Goal: Task Accomplishment & Management: Manage account settings

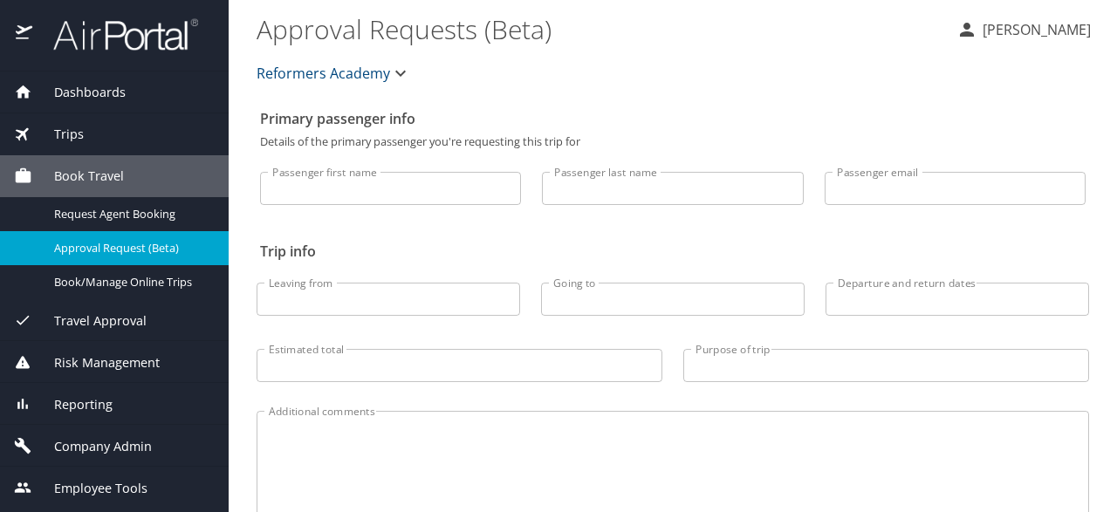
click at [137, 313] on span "Travel Approval" at bounding box center [89, 321] width 114 height 19
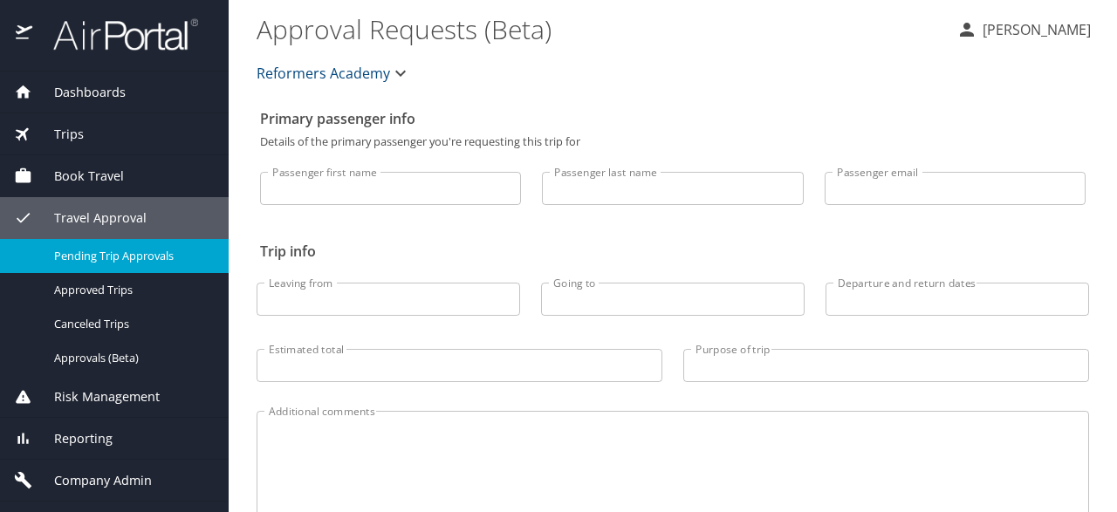
click at [154, 255] on span "Pending Trip Approvals" at bounding box center [131, 256] width 154 height 17
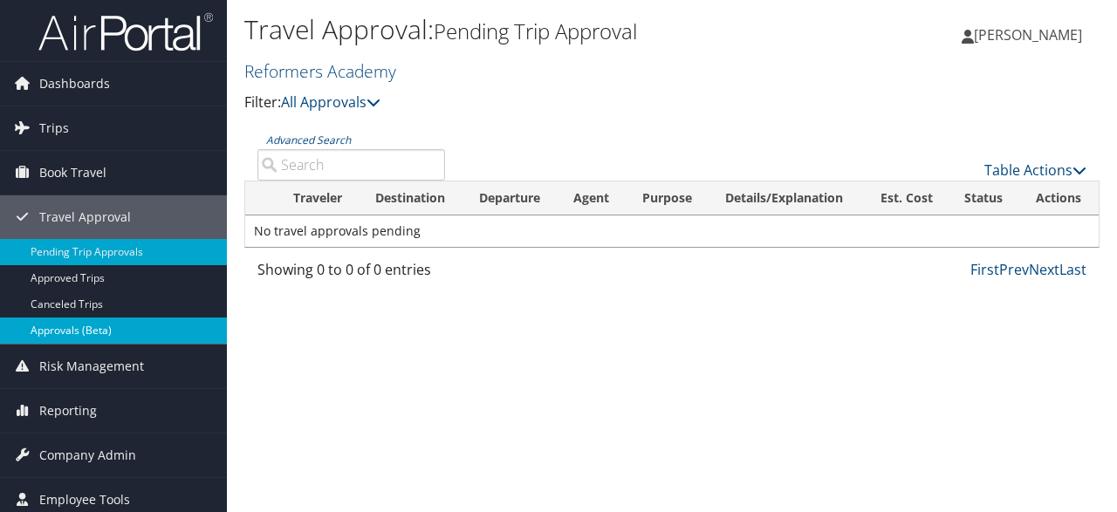
scroll to position [7, 0]
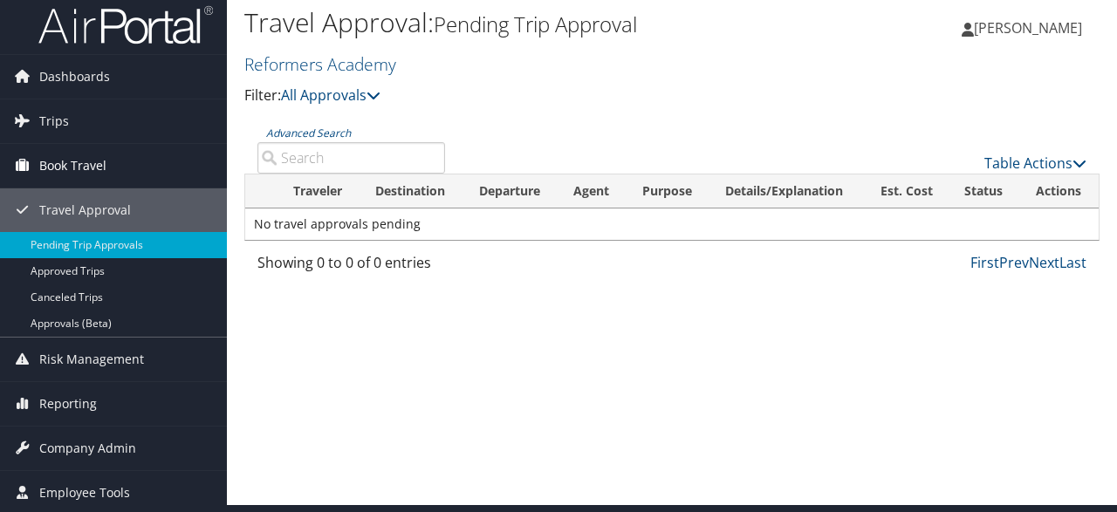
click at [97, 156] on span "Book Travel" at bounding box center [72, 166] width 67 height 44
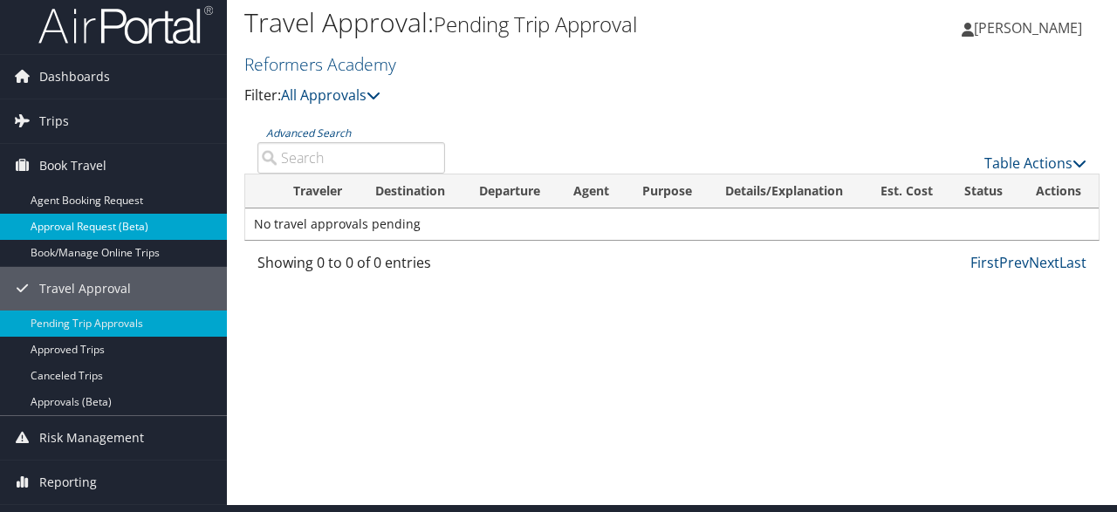
click at [79, 233] on link "Approval Request (Beta)" at bounding box center [113, 227] width 227 height 26
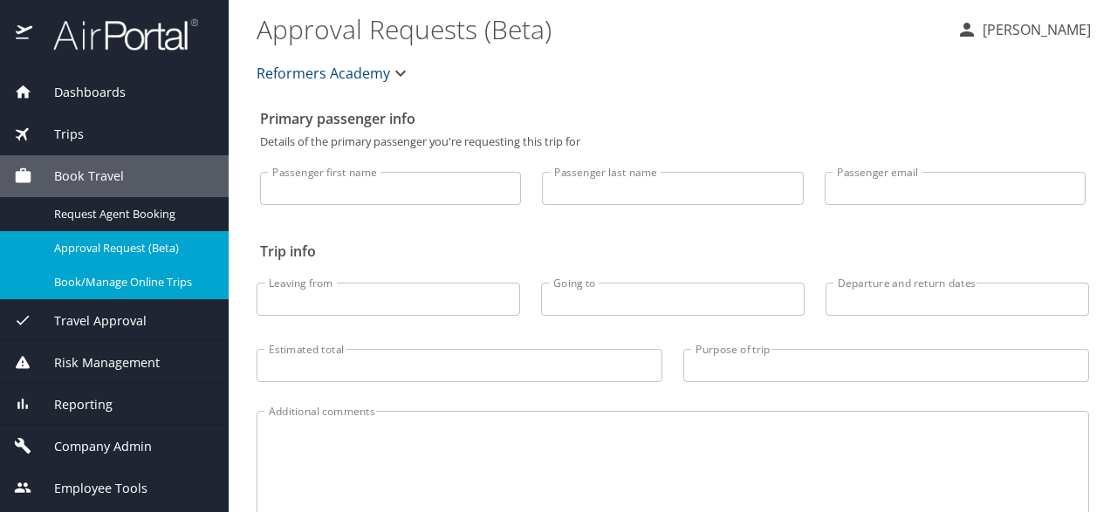
click at [99, 288] on span "Book/Manage Online Trips" at bounding box center [131, 282] width 154 height 17
